Goal: Task Accomplishment & Management: Use online tool/utility

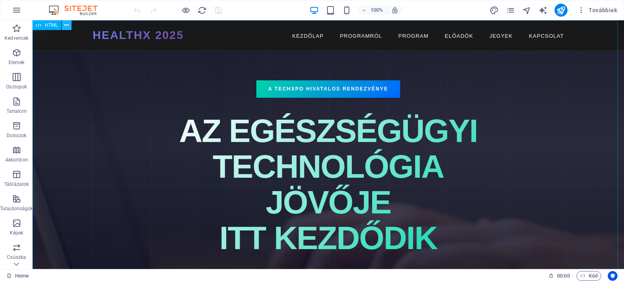
click at [67, 25] on icon at bounding box center [66, 25] width 4 height 9
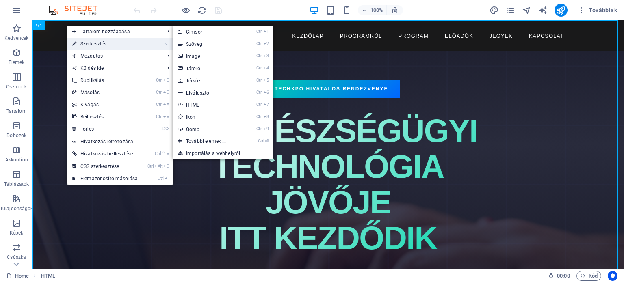
click at [86, 42] on link "⏎ Szerkesztés" at bounding box center [104, 44] width 75 height 12
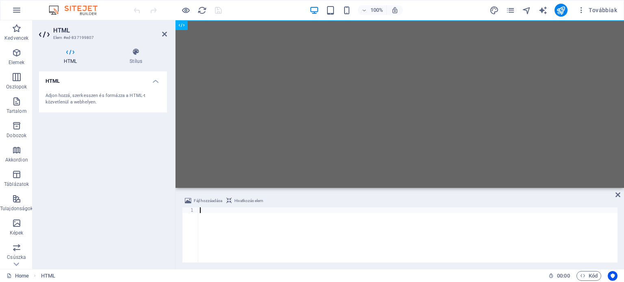
type textarea "</html>"
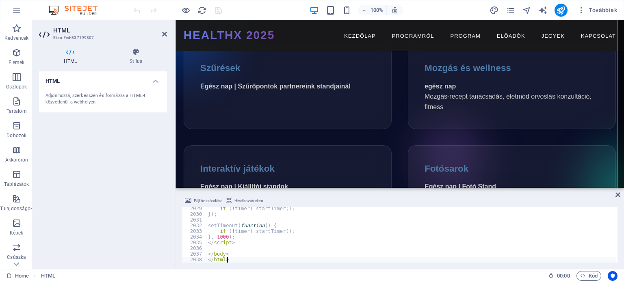
scroll to position [3024, 0]
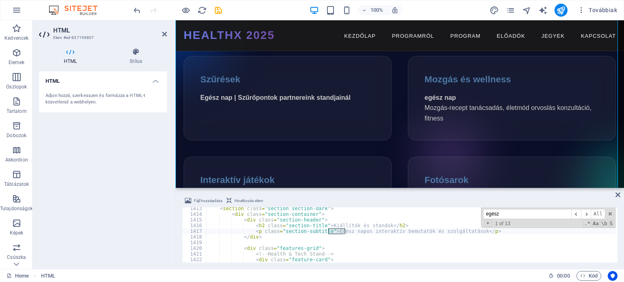
scroll to position [8027, 0]
type input "egész nap"
click at [587, 213] on span "​" at bounding box center [586, 214] width 10 height 10
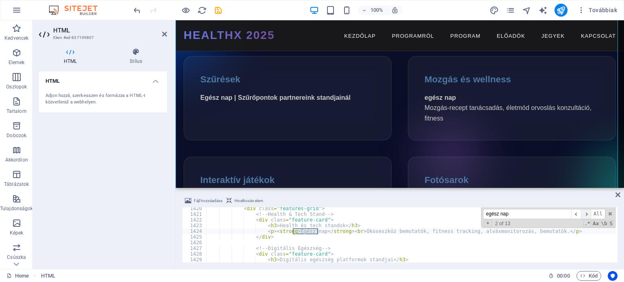
scroll to position [8067, 0]
click at [587, 213] on span "​" at bounding box center [586, 214] width 10 height 10
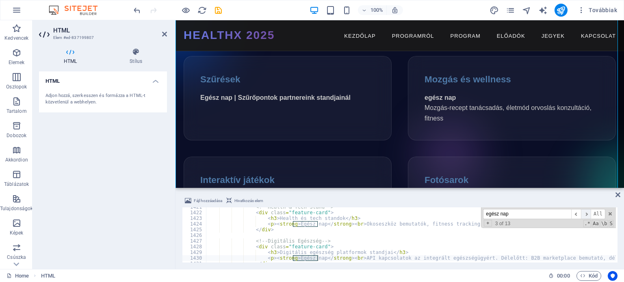
scroll to position [8074, 0]
click at [587, 213] on span "​" at bounding box center [586, 214] width 10 height 10
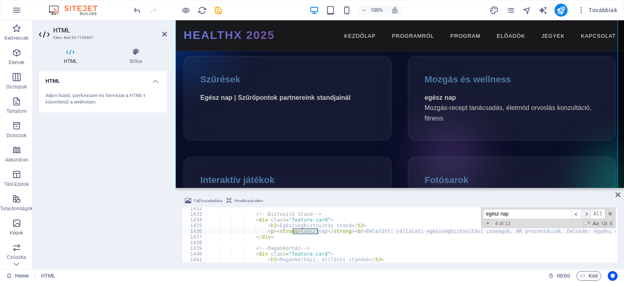
click at [585, 214] on span "​" at bounding box center [586, 214] width 10 height 10
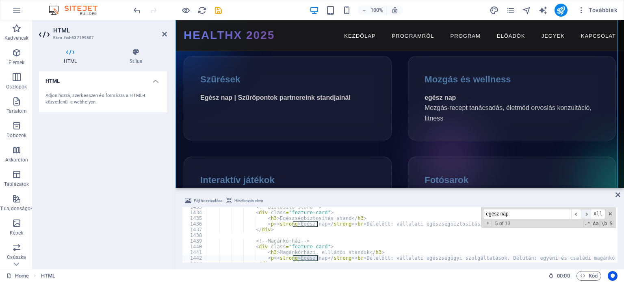
scroll to position [8143, 0]
click at [587, 214] on span "​" at bounding box center [586, 214] width 10 height 10
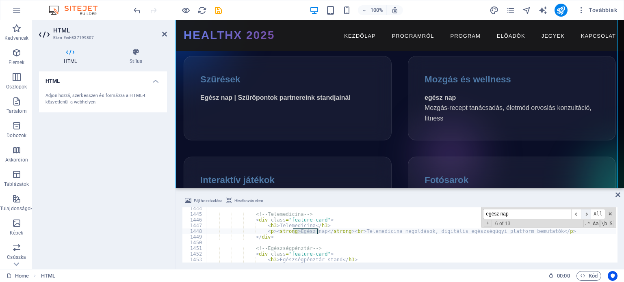
click at [587, 214] on span "​" at bounding box center [586, 214] width 10 height 10
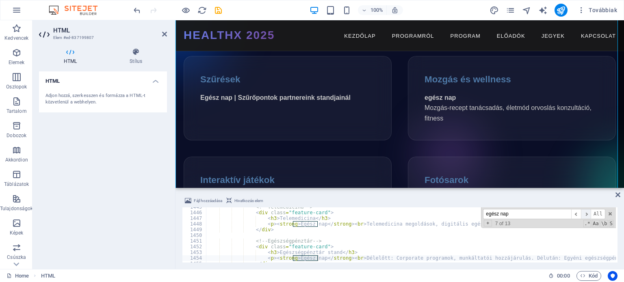
click at [587, 214] on span "​" at bounding box center [586, 214] width 10 height 10
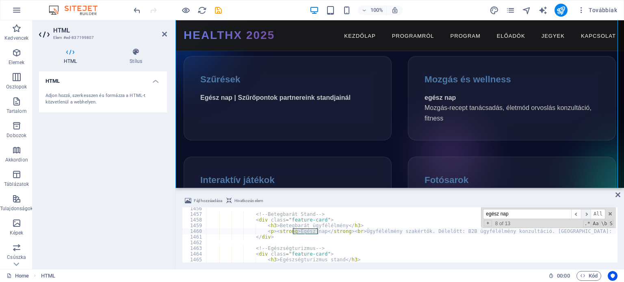
click at [587, 214] on span "​" at bounding box center [586, 214] width 10 height 10
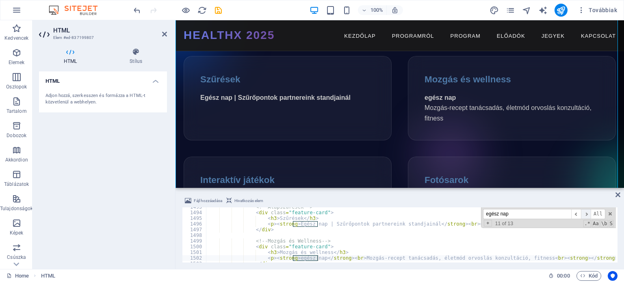
click at [587, 214] on span "​" at bounding box center [586, 214] width 10 height 10
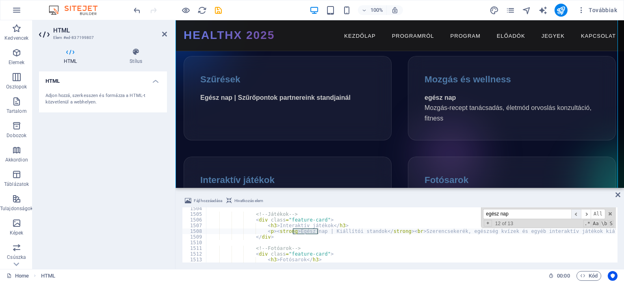
click at [580, 214] on span "​" at bounding box center [576, 214] width 10 height 10
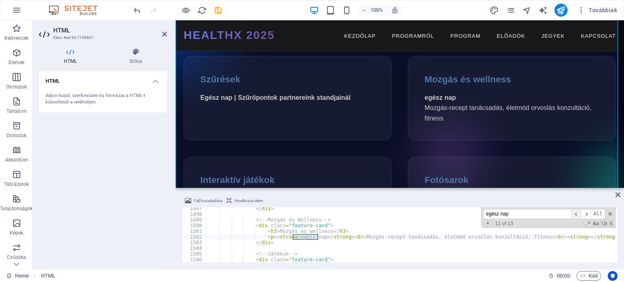
scroll to position [8505, 0]
click at [296, 237] on div "</ div > <!-- Mozgás és Wellness --> < div class = "feature-card" > < h3 > Mozg…" at bounding box center [410, 234] width 409 height 55
type textarea "<!-- Mozgás és Wellness -->"
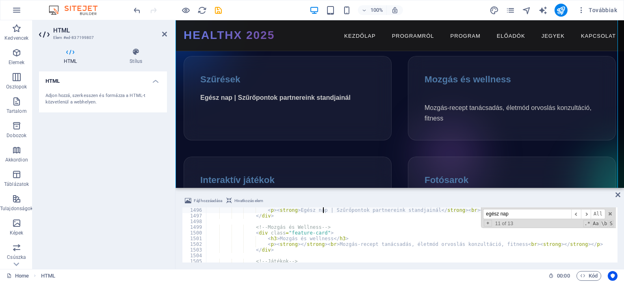
scroll to position [8497, 0]
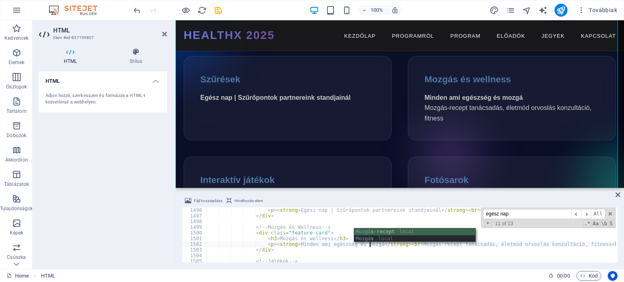
scroll to position [0, 13]
type textarea "<div class="feature-card">"
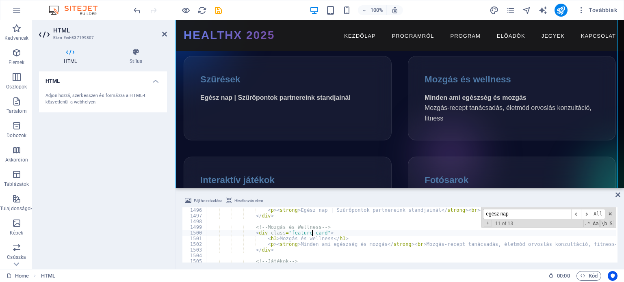
scroll to position [0, 9]
drag, startPoint x: 293, startPoint y: 211, endPoint x: 325, endPoint y: 211, distance: 32.1
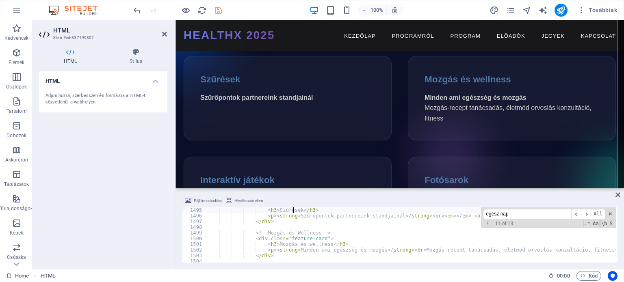
scroll to position [8492, 0]
type textarea "</div>"
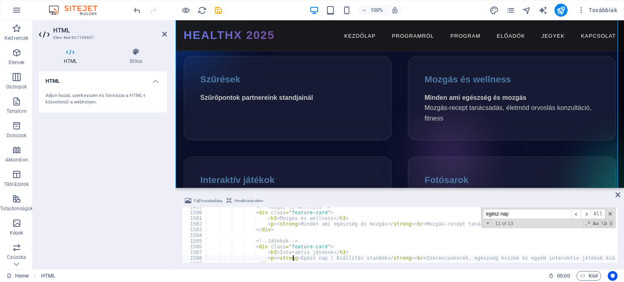
type textarea "</div>"
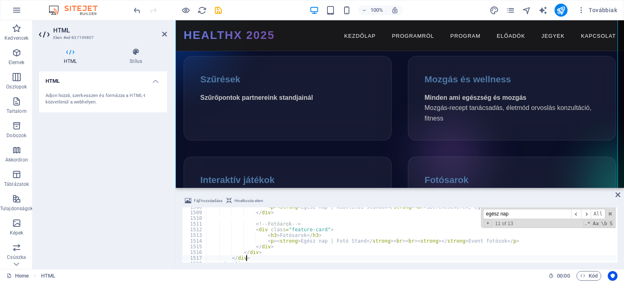
scroll to position [8569, 0]
drag, startPoint x: 293, startPoint y: 242, endPoint x: 326, endPoint y: 240, distance: 32.9
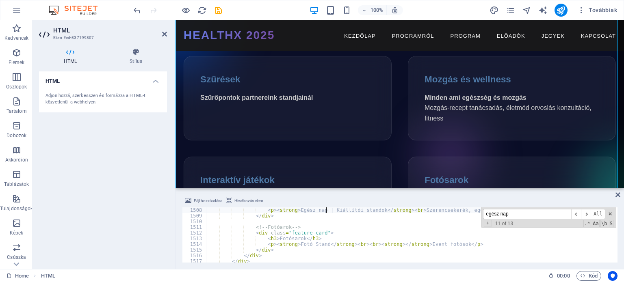
scroll to position [8566, 0]
drag, startPoint x: 325, startPoint y: 209, endPoint x: 292, endPoint y: 212, distance: 33.4
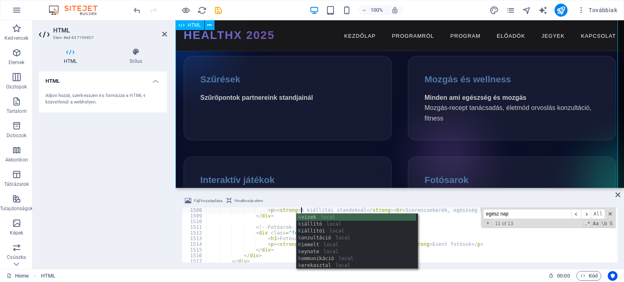
type textarea "<p><strong>A kiállítói standoknál</strong><br>Szerencsekerék, egészség kvízek é…"
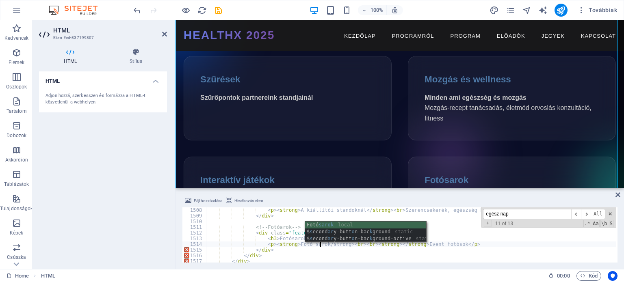
scroll to position [0, 9]
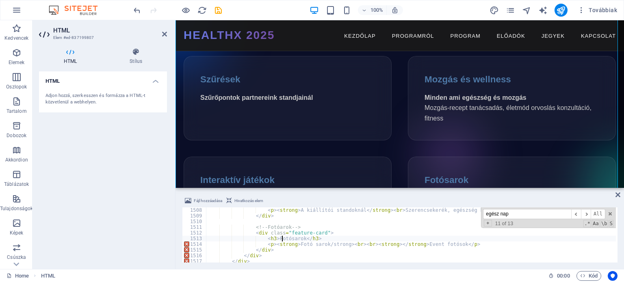
scroll to position [0, 8]
drag, startPoint x: 414, startPoint y: 245, endPoint x: 448, endPoint y: 245, distance: 34.1
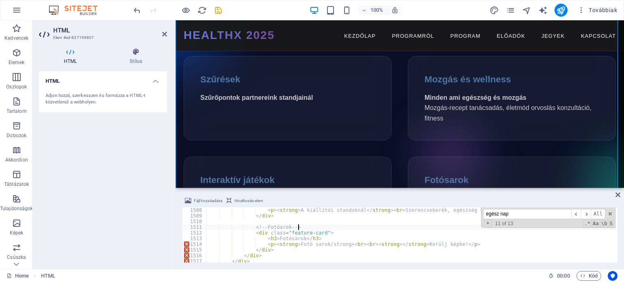
type textarea "<!-- Fotóarok -->"
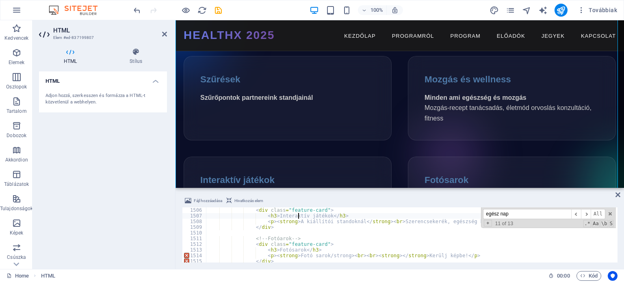
type textarea "</div>"
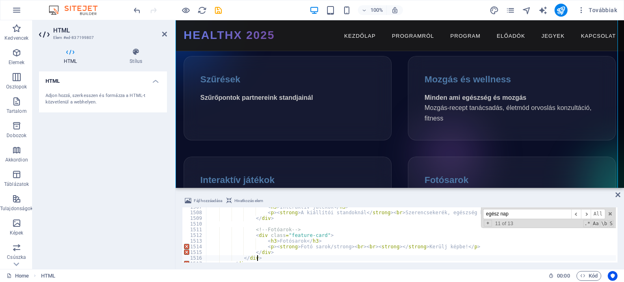
type textarea "</section>"
type textarea "<!-- Speakers Section -->"
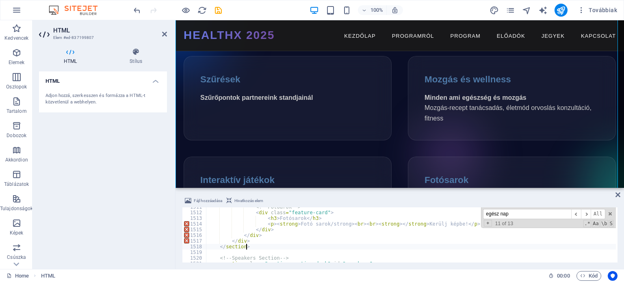
type textarea "<!-- Fotóarok -->"
type textarea "<!-- Játékok -->"
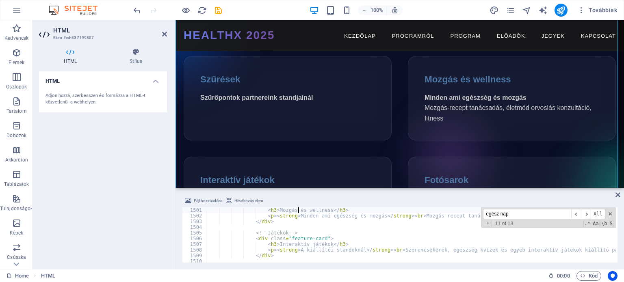
type textarea "<!-- Mozgás és Wellness -->"
type textarea "<div class="features-grid">"
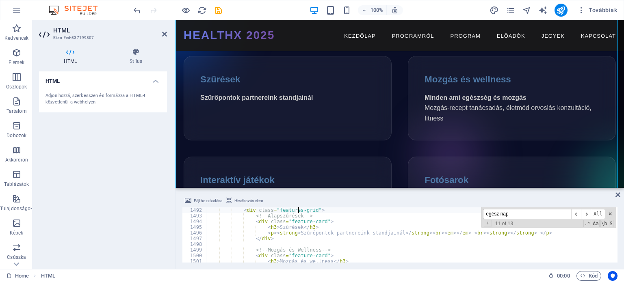
scroll to position [8469, 0]
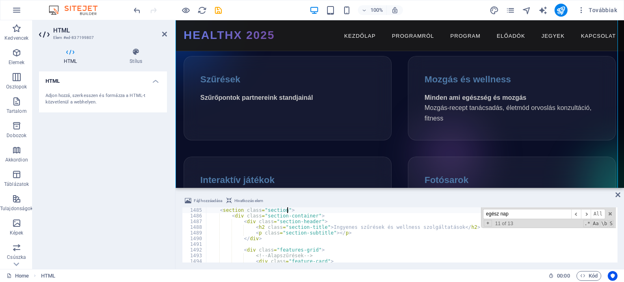
type textarea "<!-- Ingyenes Szűrések és Wellness Section -->"
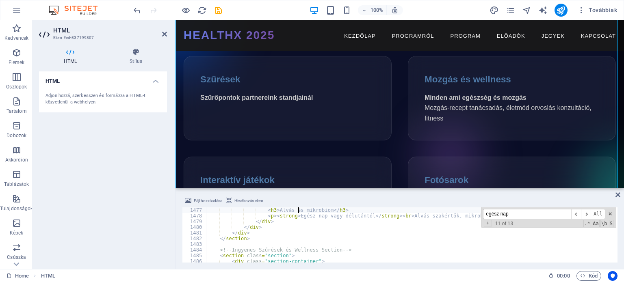
type textarea "<!-- Alvás & Mikrobiom -->"
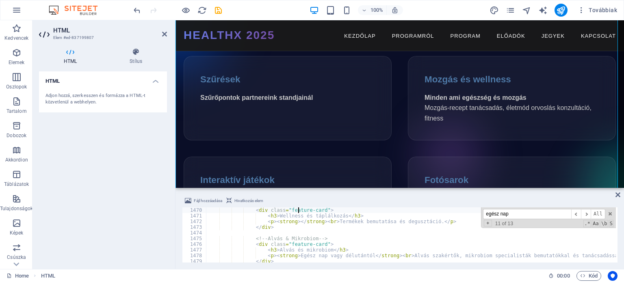
scroll to position [8350, 0]
type textarea "<!-- Wellness & Táplálkozás -->"
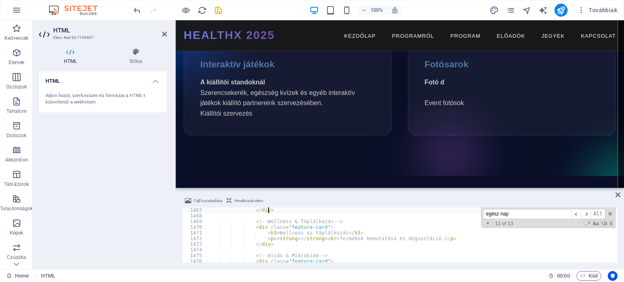
scroll to position [3163, 0]
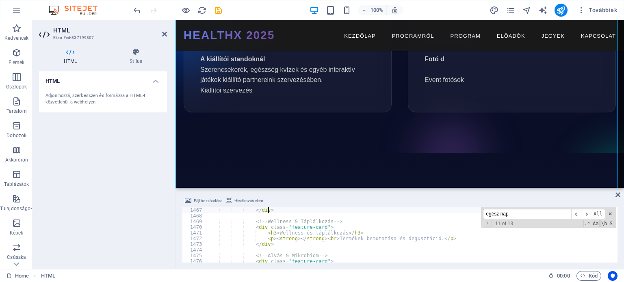
type textarea "</div>"
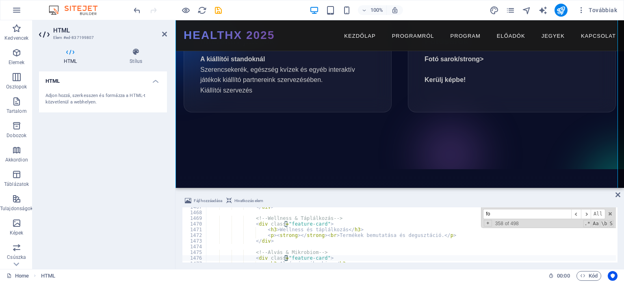
scroll to position [8562, 0]
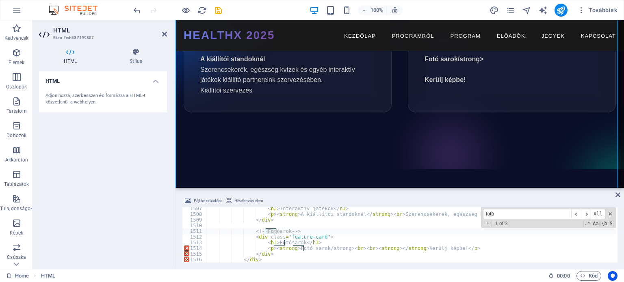
type input "fotó"
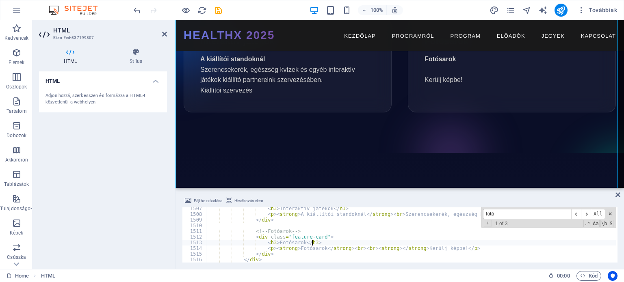
scroll to position [0, 8]
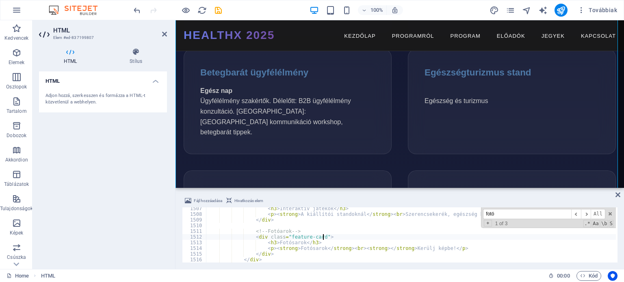
scroll to position [2618, 0]
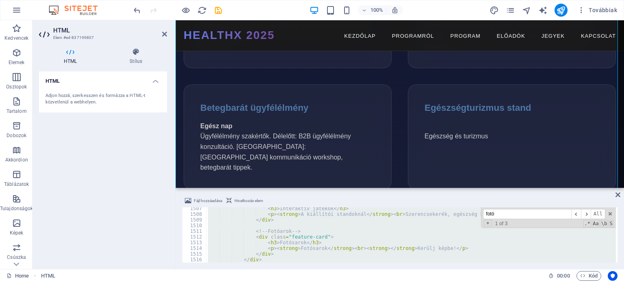
scroll to position [0, 1]
click at [433, 236] on div "< h3 > Interaktív játékok </ h3 > < p > < strong > A kiállítói standoknál </ st…" at bounding box center [410, 234] width 409 height 55
type textarea "<div class="feature-card">"
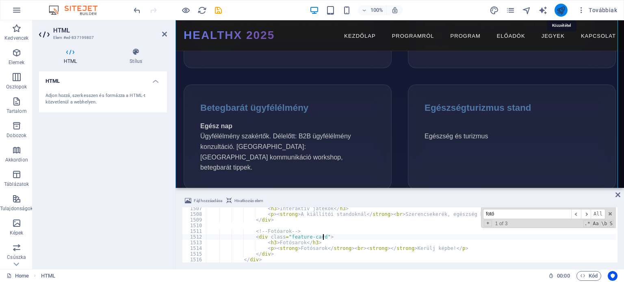
click at [561, 8] on icon "publish" at bounding box center [560, 10] width 9 height 9
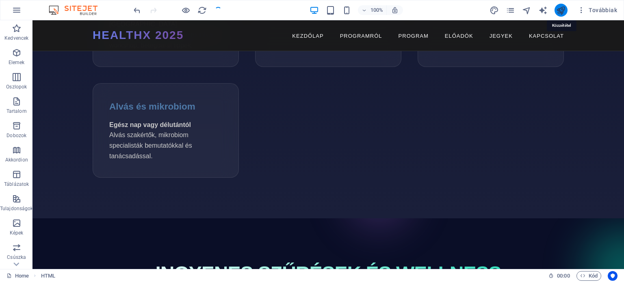
scroll to position [2488, 0]
